Goal: Task Accomplishment & Management: Manage account settings

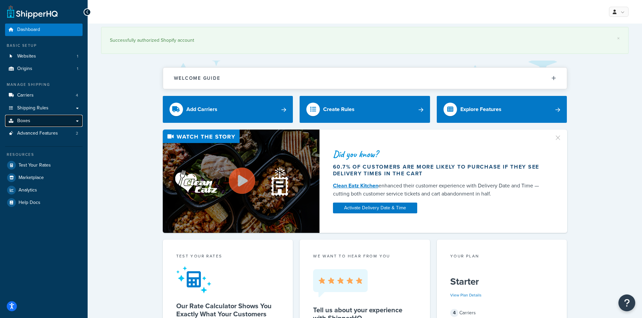
click at [46, 121] on link "Boxes" at bounding box center [43, 121] width 77 height 12
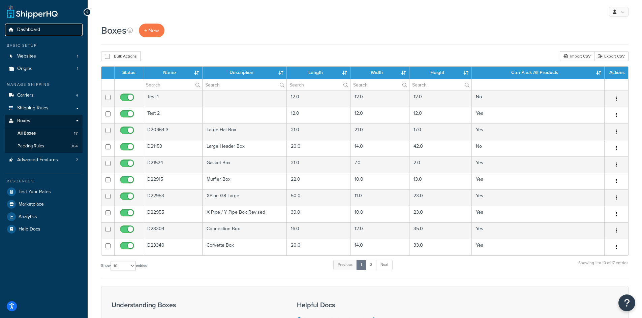
click at [32, 29] on span "Dashboard" at bounding box center [28, 30] width 23 height 6
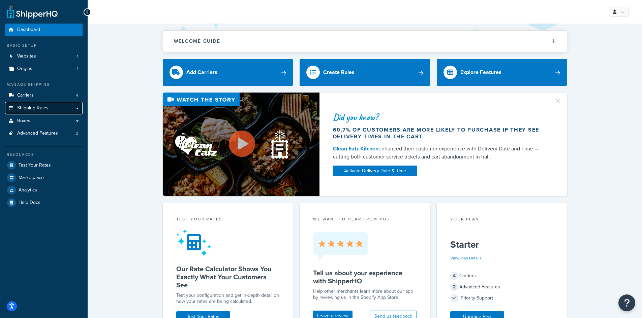
click at [64, 106] on link "Shipping Rules" at bounding box center [43, 108] width 77 height 12
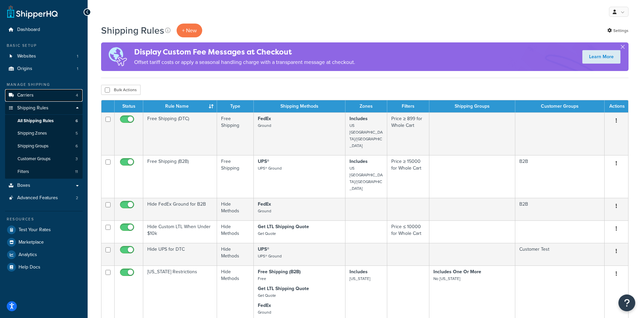
click at [38, 92] on link "Carriers 4" at bounding box center [43, 95] width 77 height 12
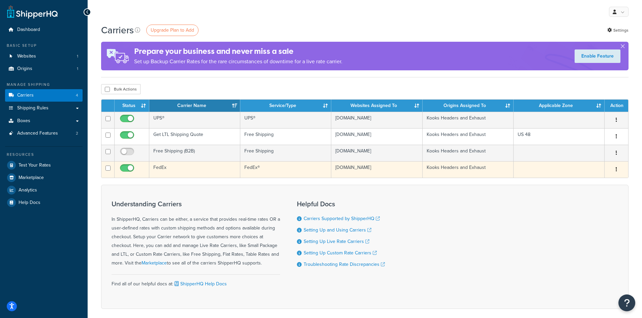
click at [163, 169] on td "FedEx" at bounding box center [194, 169] width 91 height 17
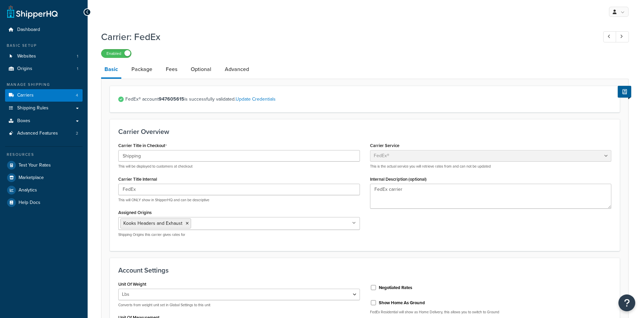
select select "fedEx"
select select "REGULAR_PICKUP"
select select "YOUR_PACKAGING"
click at [193, 67] on link "Optional" at bounding box center [200, 69] width 27 height 16
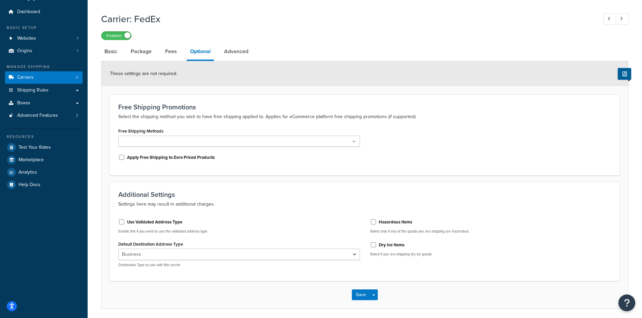
scroll to position [34, 0]
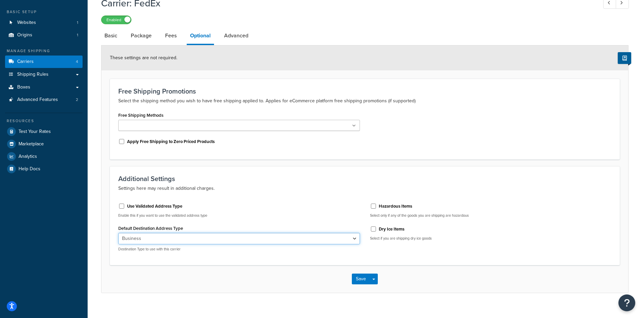
click at [200, 242] on select "Residential Business" at bounding box center [239, 238] width 242 height 11
select select "residential"
click at [118, 233] on select "Residential Business" at bounding box center [239, 238] width 242 height 11
click at [178, 251] on p "Destination Type to use with this carrier" at bounding box center [239, 249] width 242 height 5
click at [358, 279] on button "Save" at bounding box center [361, 279] width 18 height 11
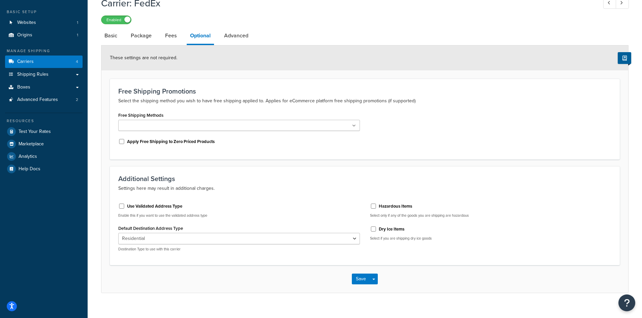
scroll to position [0, 0]
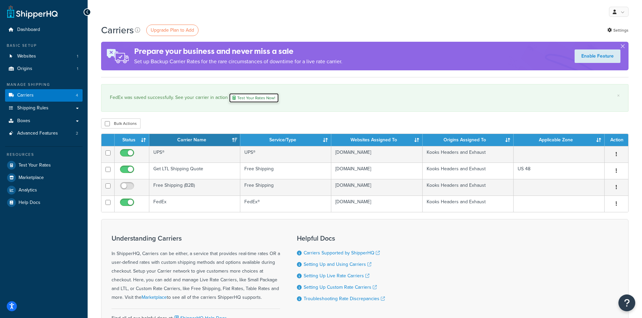
click at [245, 96] on link "Test Your Rates Now!" at bounding box center [254, 98] width 50 height 10
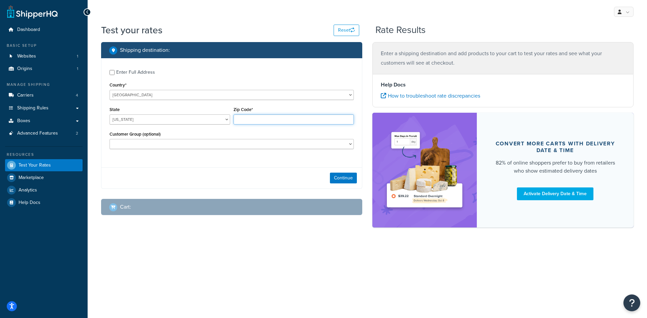
click at [301, 123] on input "Zip Code*" at bounding box center [293, 120] width 121 height 10
click at [241, 118] on input "Zip Code*" at bounding box center [293, 120] width 121 height 10
type input "28117"
click at [147, 146] on select "B2B Customer Test" at bounding box center [231, 144] width 244 height 10
click at [139, 188] on div "Continue" at bounding box center [231, 177] width 260 height 21
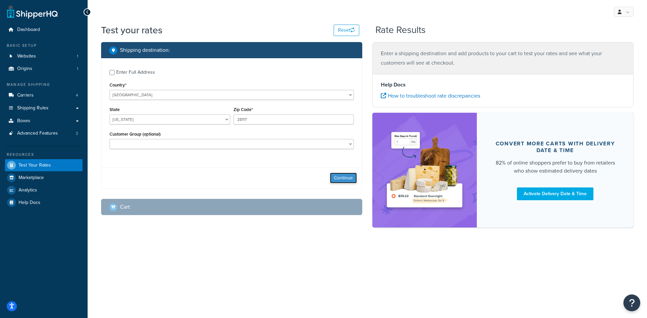
click at [348, 180] on button "Continue" at bounding box center [343, 178] width 27 height 11
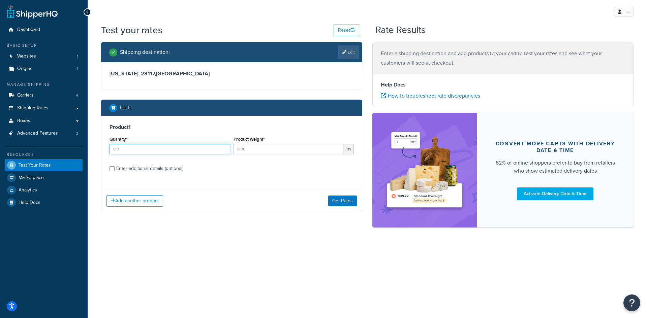
click at [176, 149] on input "Quantity*" at bounding box center [169, 149] width 121 height 10
type input "1"
type input "26"
click at [110, 171] on input "Enter additional details (optional)" at bounding box center [111, 168] width 5 height 5
checkbox input "true"
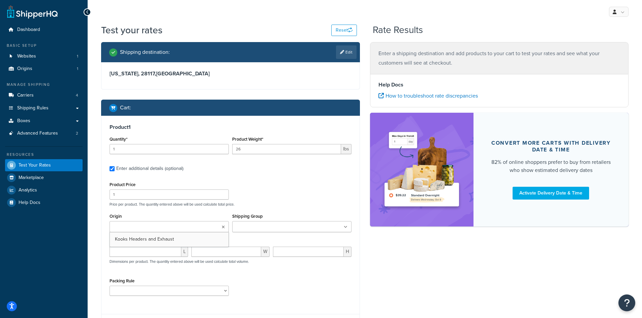
click at [139, 226] on input "Origin" at bounding box center [142, 227] width 60 height 7
drag, startPoint x: 139, startPoint y: 240, endPoint x: 162, endPoint y: 237, distance: 22.4
click at [255, 223] on ul at bounding box center [291, 226] width 119 height 11
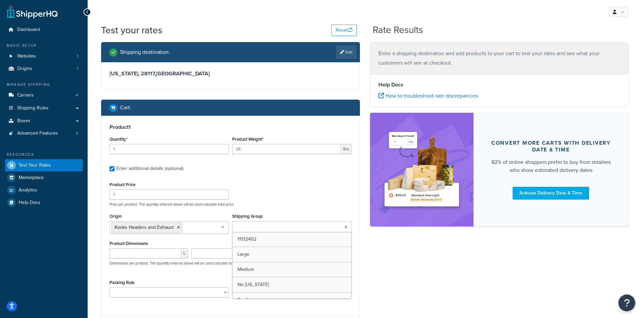
click at [270, 202] on p "Price per product. The quantity entered above will be used calculate total pric…" at bounding box center [230, 204] width 245 height 5
click at [144, 254] on input "number" at bounding box center [145, 254] width 72 height 10
click at [291, 214] on div "Shipping Group 11512402 Large Medium No California Small" at bounding box center [291, 222] width 119 height 21
click at [289, 223] on ul at bounding box center [291, 226] width 119 height 11
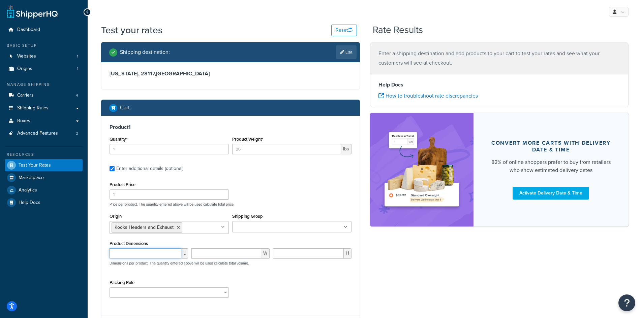
click at [127, 254] on input "number" at bounding box center [145, 254] width 72 height 10
click at [246, 224] on input "Shipping Group" at bounding box center [264, 227] width 60 height 7
drag, startPoint x: 413, startPoint y: 285, endPoint x: 214, endPoint y: 248, distance: 202.2
click at [410, 285] on div "Shipping destination : Edit Alabama, 28117 , United States Cart : Product 1 Qua…" at bounding box center [364, 195] width 537 height 306
click at [134, 252] on input "number" at bounding box center [145, 254] width 72 height 10
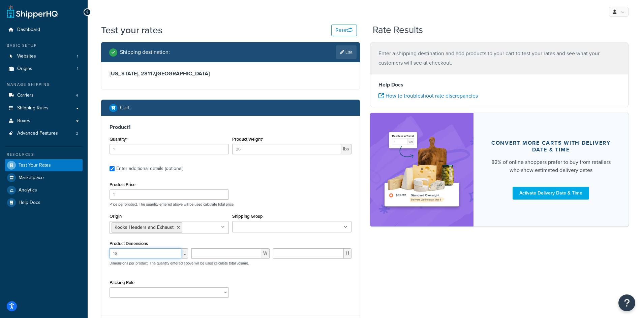
type input "16"
type input "12"
type input "35"
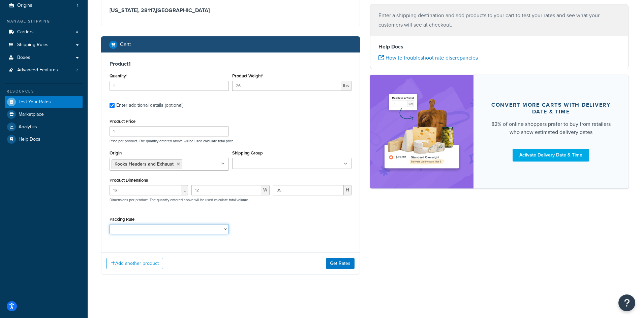
scroll to position [64, 0]
click at [193, 223] on div "Packing Rule 10112400 10152400 1121H020 1121H021 1121H030 1121H031 1121H220 112…" at bounding box center [168, 225] width 119 height 20
click at [193, 228] on select "10112400 10152400 1121H020 1121H021 1121H030 1121H031 1121H220 1121H230 1122H02…" at bounding box center [168, 229] width 119 height 10
click at [310, 227] on div "Packing Rule 10112400 10152400 1121H020 1121H021 1121H030 1121H031 1121H220 112…" at bounding box center [230, 227] width 245 height 25
click at [341, 260] on button "Get Rates" at bounding box center [340, 263] width 29 height 11
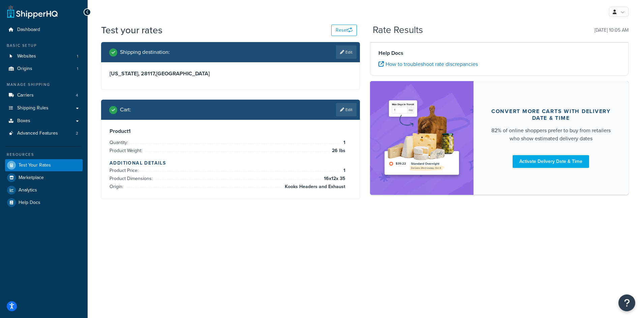
scroll to position [0, 0]
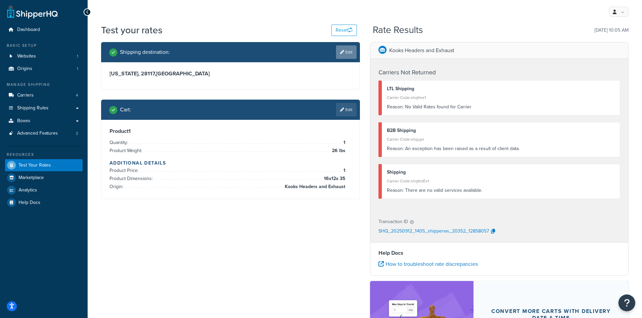
click at [343, 51] on link "Edit" at bounding box center [346, 51] width 21 height 13
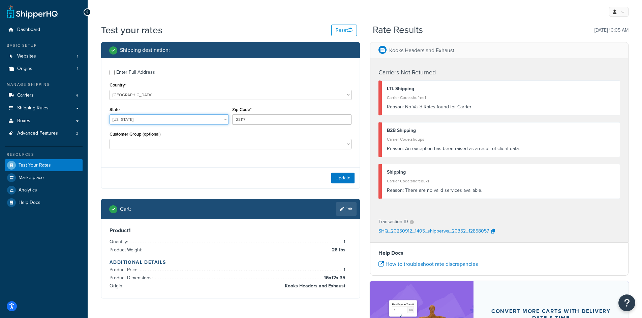
click at [130, 121] on select "Alabama Alaska American Samoa Arizona Arkansas Armed Forces Americas Armed Forc…" at bounding box center [168, 120] width 119 height 10
select select "NY"
click at [109, 115] on select "Alabama Alaska American Samoa Arizona Arkansas Armed Forces Americas Armed Forc…" at bounding box center [168, 120] width 119 height 10
drag, startPoint x: 269, startPoint y: 118, endPoint x: 134, endPoint y: 119, distance: 135.1
click at [134, 119] on div "State Alabama Alaska American Samoa Arizona Arkansas Armed Forces Americas Arme…" at bounding box center [230, 117] width 245 height 25
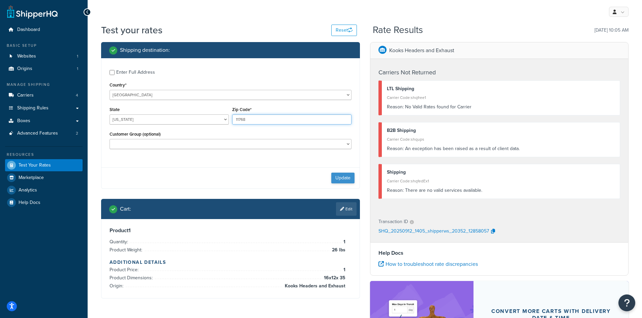
type input "11768"
click at [342, 179] on button "Update" at bounding box center [342, 178] width 23 height 11
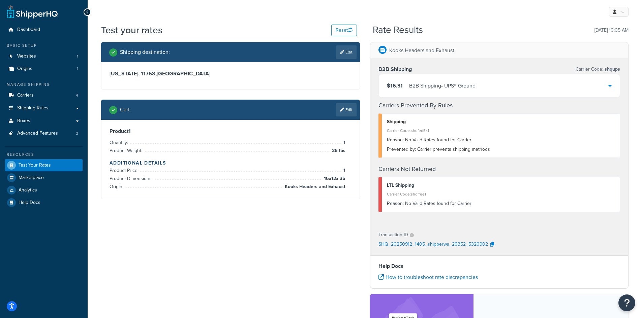
click at [457, 124] on div "Shipping" at bounding box center [501, 121] width 228 height 9
click at [407, 148] on span "Prevented by:" at bounding box center [401, 149] width 29 height 7
click at [343, 52] on icon at bounding box center [342, 52] width 4 height 4
select select "NY"
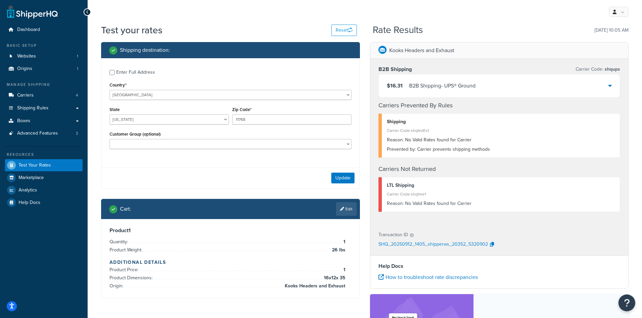
click at [112, 75] on div "Enter Full Address" at bounding box center [230, 71] width 242 height 11
click at [110, 71] on input "Enter Full Address" at bounding box center [111, 72] width 5 height 5
checkbox input "true"
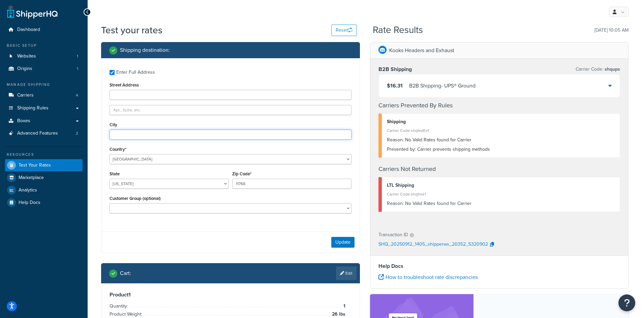
click at [123, 135] on input "City" at bounding box center [230, 135] width 242 height 10
type input "1"
type input "F"
click at [614, 90] on div "$16.31 B2B Shipping - UPS® Ground" at bounding box center [499, 85] width 241 height 23
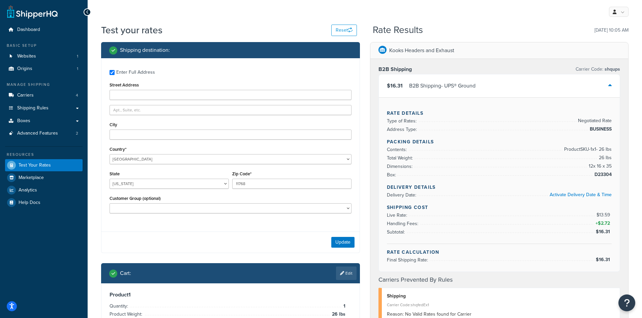
click at [601, 222] on span "$2.72" at bounding box center [605, 223] width 14 height 7
click at [44, 107] on span "Shipping Rules" at bounding box center [32, 108] width 31 height 6
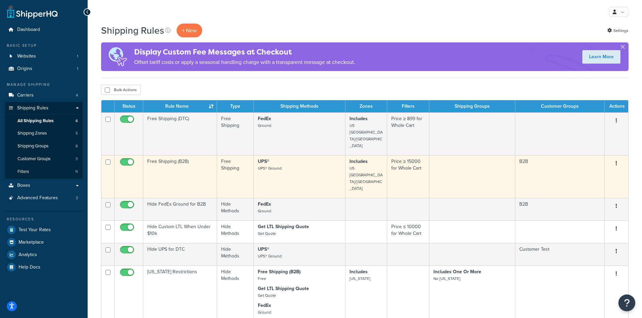
click at [181, 155] on td "Free Shipping (B2B)" at bounding box center [180, 176] width 74 height 43
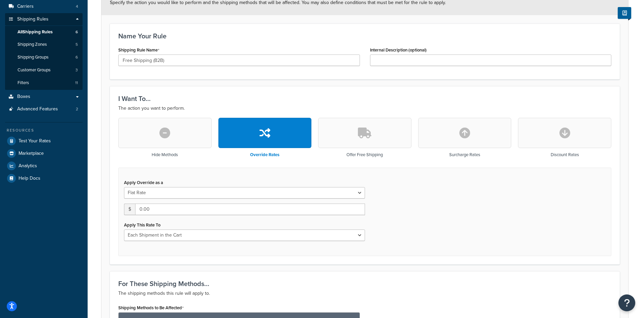
scroll to position [101, 0]
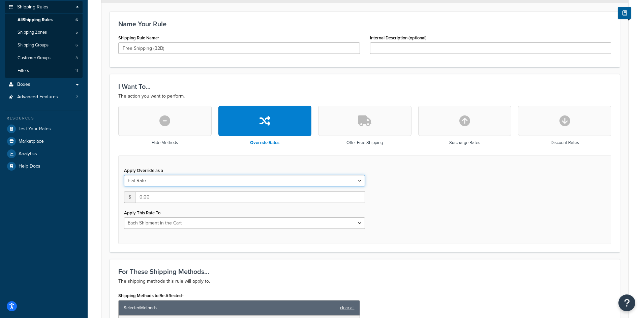
click at [210, 178] on select "Flat Rate Percentage Flat Rate & Percentage" at bounding box center [244, 180] width 241 height 11
select select "PERCENTAGE"
click at [124, 175] on select "Flat Rate Percentage Flat Rate & Percentage" at bounding box center [244, 180] width 241 height 11
click at [185, 201] on input "0.0" at bounding box center [175, 197] width 103 height 11
drag, startPoint x: 207, startPoint y: 186, endPoint x: 114, endPoint y: 197, distance: 93.9
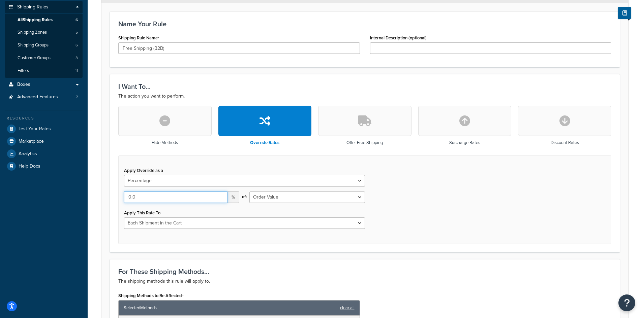
click at [114, 197] on div "Hide Methods Override Rates Offer Free Shipping Surcharge Rates Discount Rates …" at bounding box center [364, 175] width 503 height 138
type input "20"
click at [409, 205] on div "Apply Override as a Flat Rate Percentage Flat Rate & Percentage 20 % of: Order …" at bounding box center [364, 200] width 493 height 89
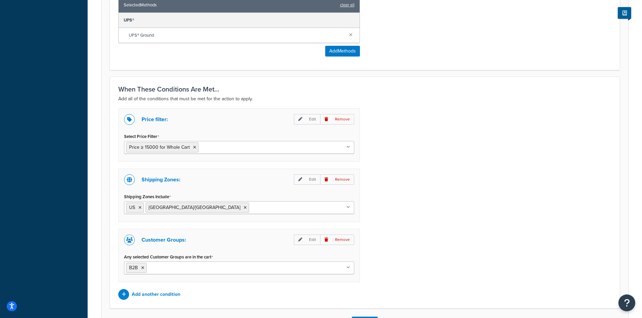
scroll to position [457, 0]
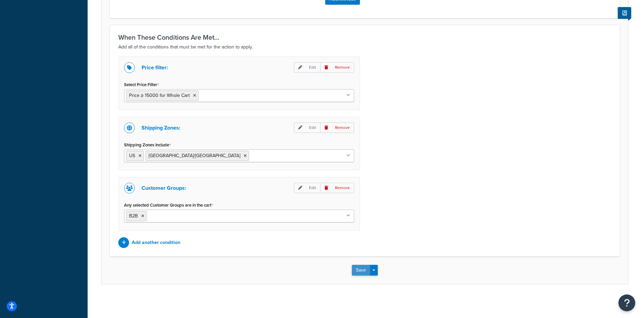
click at [359, 273] on button "Save" at bounding box center [361, 270] width 18 height 11
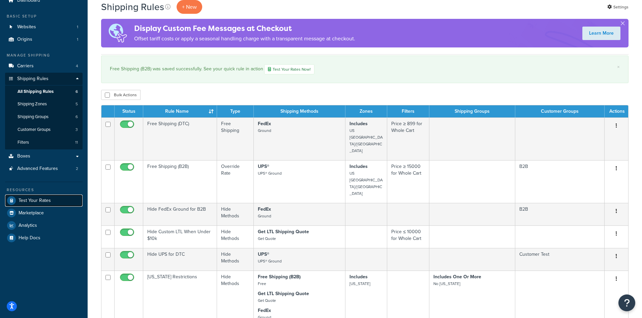
click at [41, 202] on span "Test Your Rates" at bounding box center [35, 201] width 32 height 6
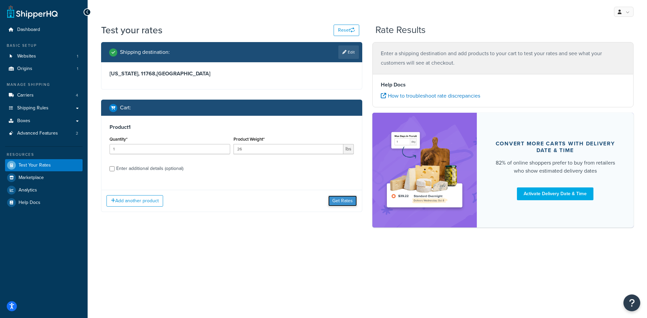
click at [338, 197] on button "Get Rates" at bounding box center [342, 201] width 29 height 11
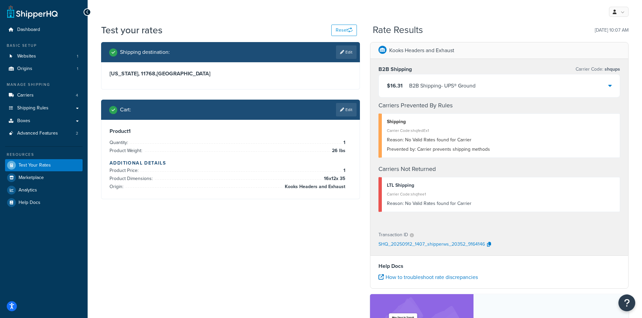
click at [553, 78] on div "$16.31 B2B Shipping - UPS® Ground" at bounding box center [499, 85] width 241 height 23
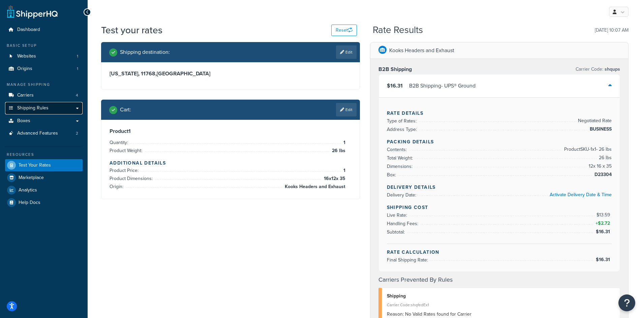
click at [49, 107] on link "Shipping Rules" at bounding box center [43, 108] width 77 height 12
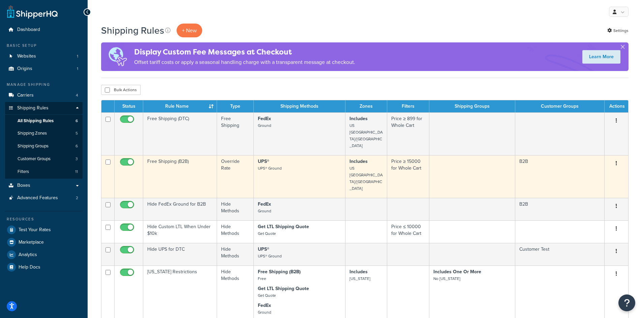
click at [293, 159] on p "UPS® UPS® Ground" at bounding box center [299, 164] width 83 height 13
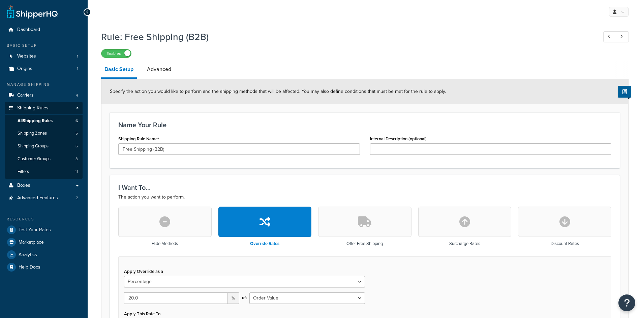
select select "PERCENTAGE"
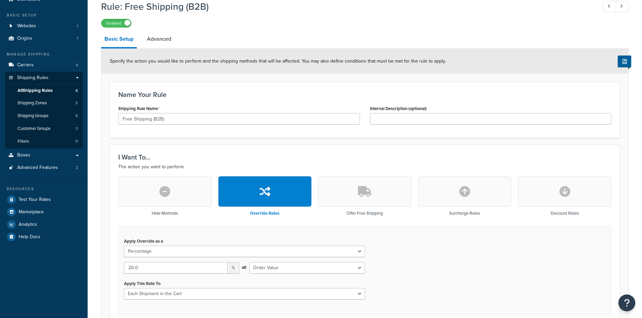
scroll to position [101, 0]
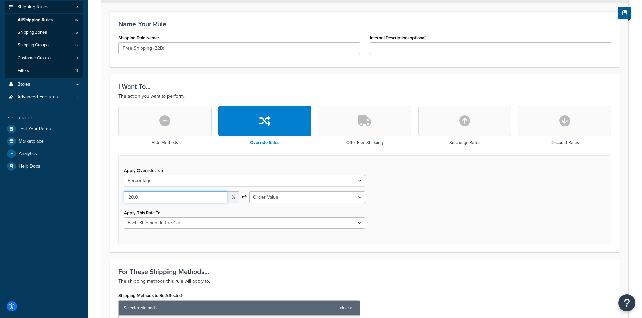
drag, startPoint x: 117, startPoint y: 197, endPoint x: 20, endPoint y: 186, distance: 98.3
click at [20, 186] on div "Dashboard Basic Setup Websites 1 Origins 1 Manage Shipping Carriers 4 Shipping …" at bounding box center [321, 286] width 642 height 775
type input "0.00"
click at [522, 207] on div "Apply Override as a Flat Rate Percentage Flat Rate & Percentage 0.00 % of: Orde…" at bounding box center [364, 200] width 493 height 89
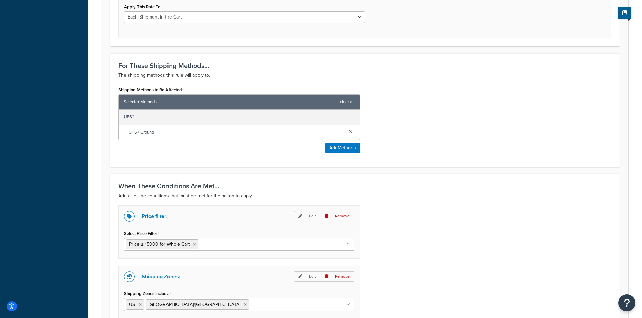
scroll to position [438, 0]
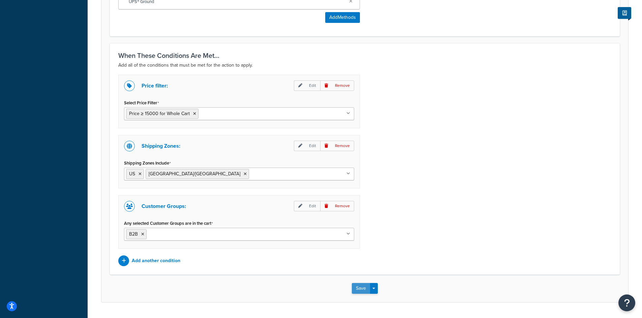
click at [366, 288] on button "Save" at bounding box center [361, 288] width 18 height 11
